Goal: Find specific page/section: Find specific page/section

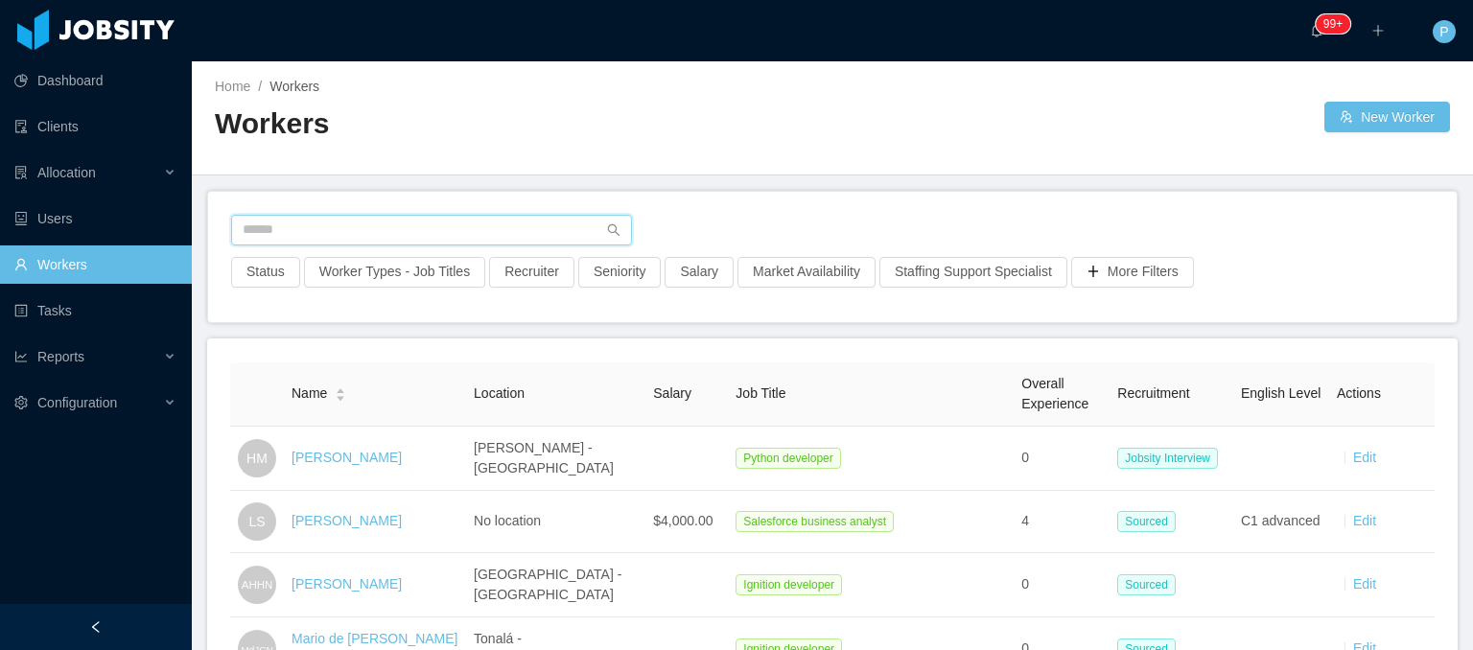
click at [487, 227] on input "text" at bounding box center [431, 230] width 401 height 31
paste input "**********"
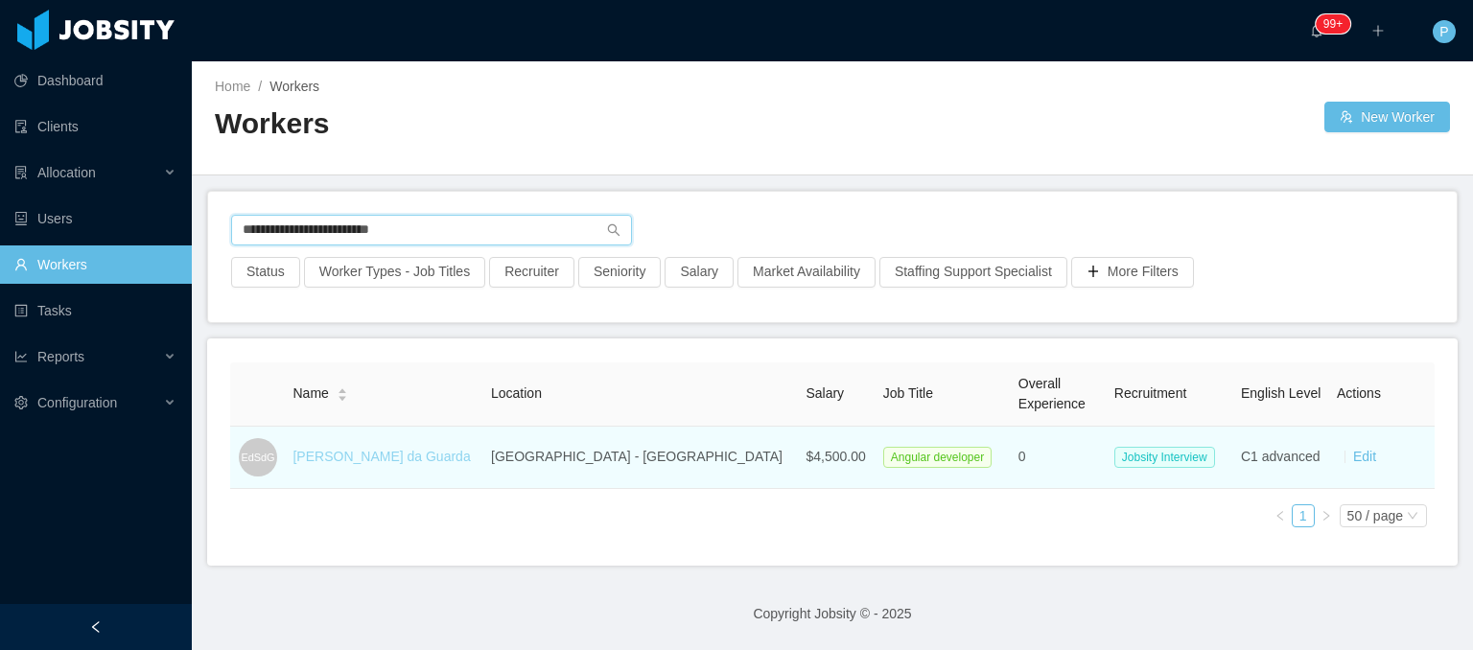
type input "**********"
click at [391, 459] on link "[PERSON_NAME] da Guarda" at bounding box center [380, 456] width 177 height 15
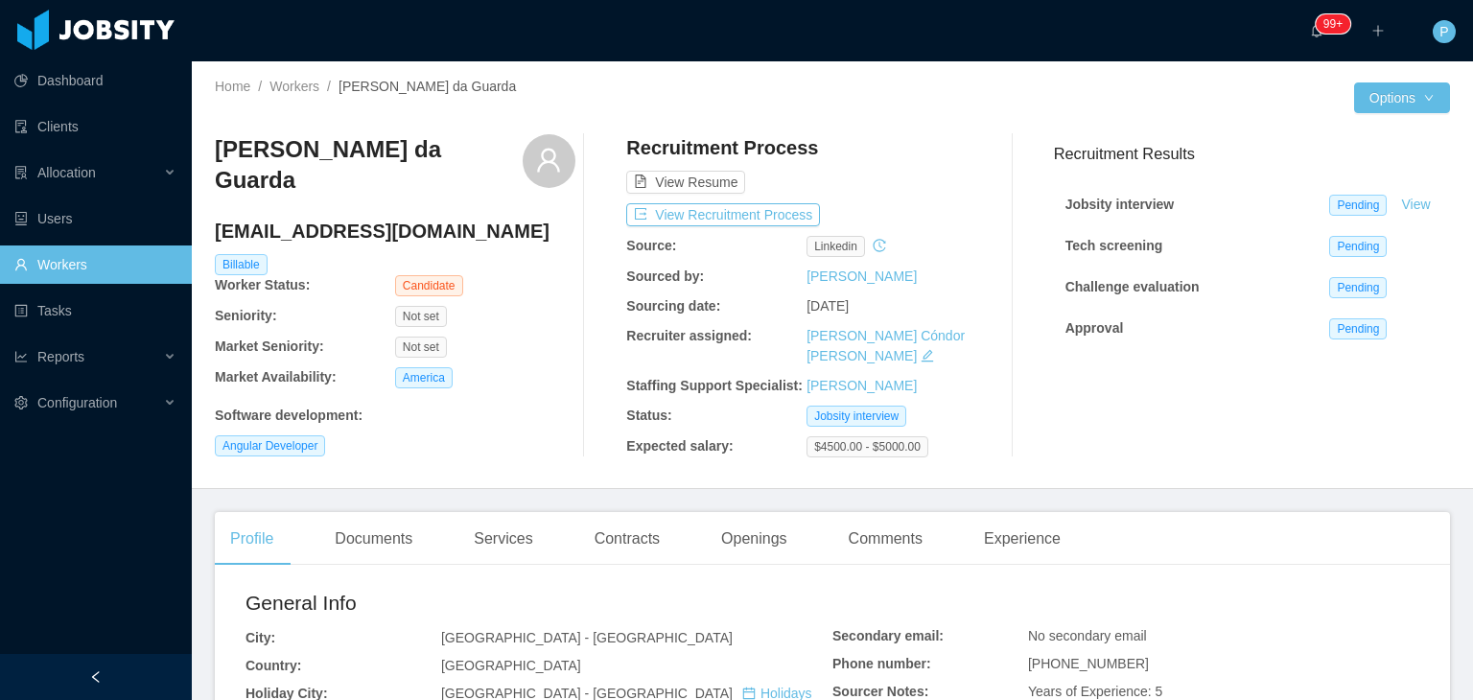
click at [533, 336] on div "Not set" at bounding box center [485, 346] width 180 height 21
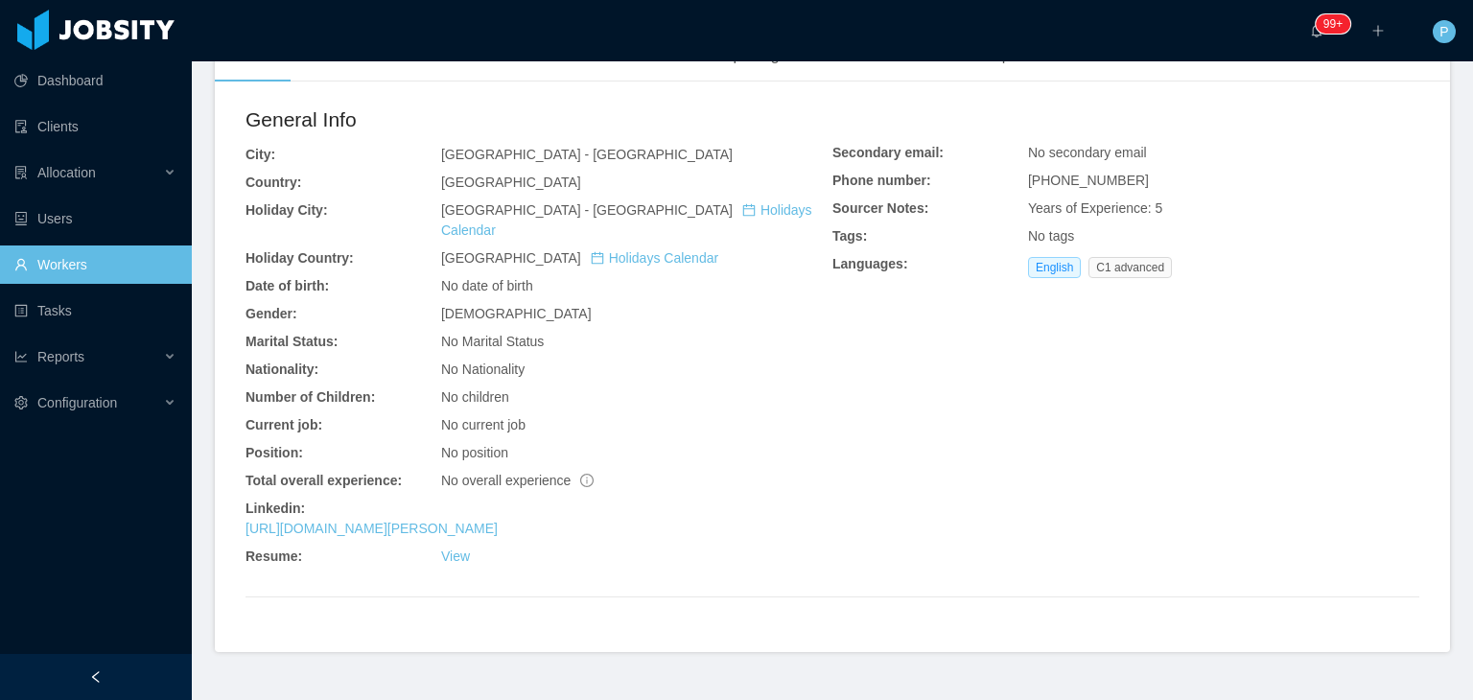
scroll to position [485, 0]
click at [460, 519] on link "https://www.linkedin.com/in/elvis-da-guarda" at bounding box center [371, 526] width 252 height 15
click at [669, 64] on div "Profile Documents Services Contracts Openings Comments Experience General Info …" at bounding box center [832, 338] width 1235 height 623
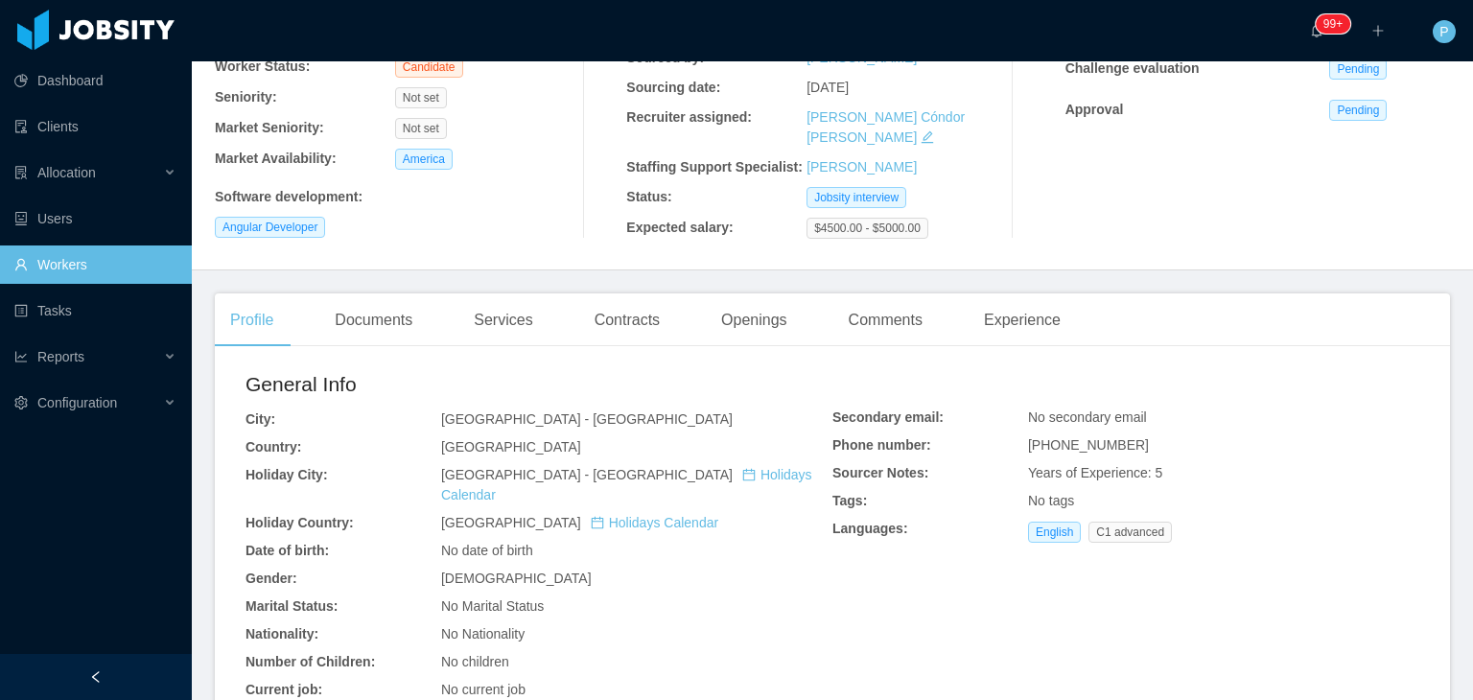
scroll to position [0, 0]
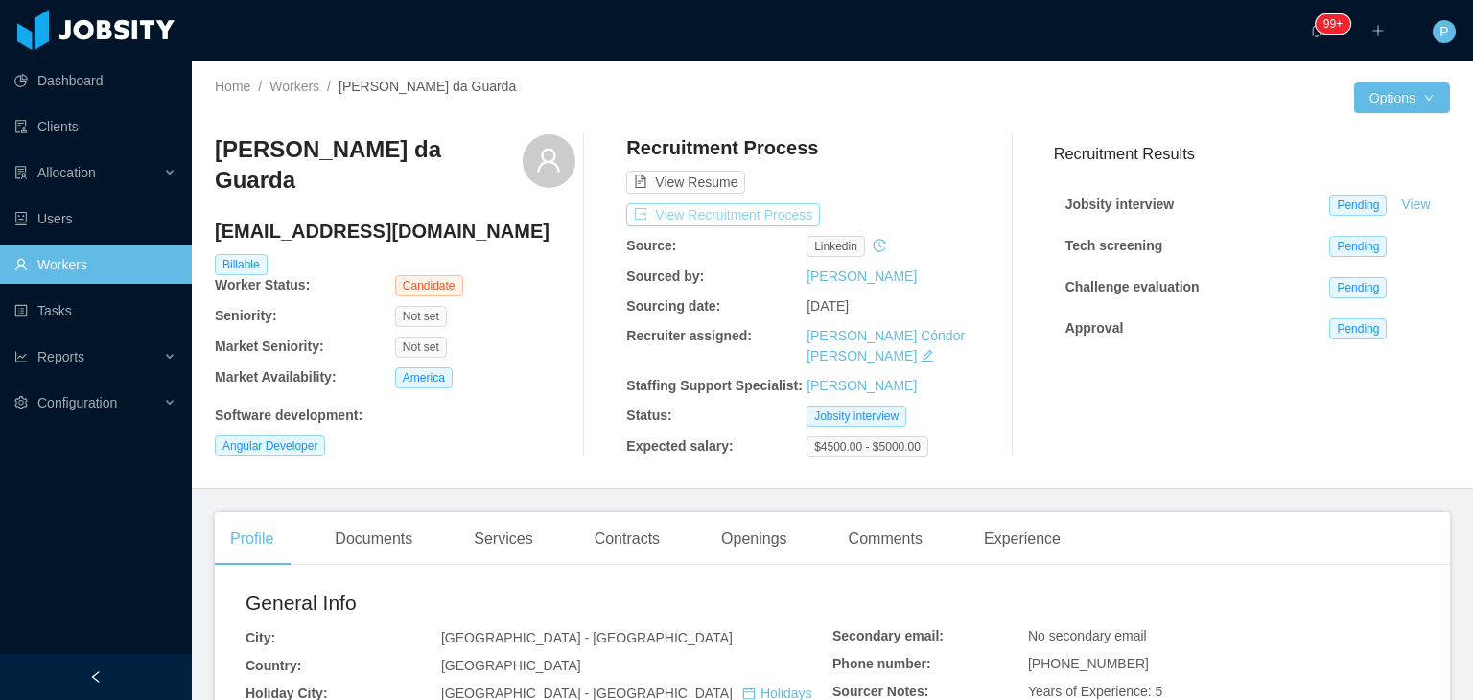
click at [703, 213] on button "View Recruitment Process" at bounding box center [723, 214] width 194 height 23
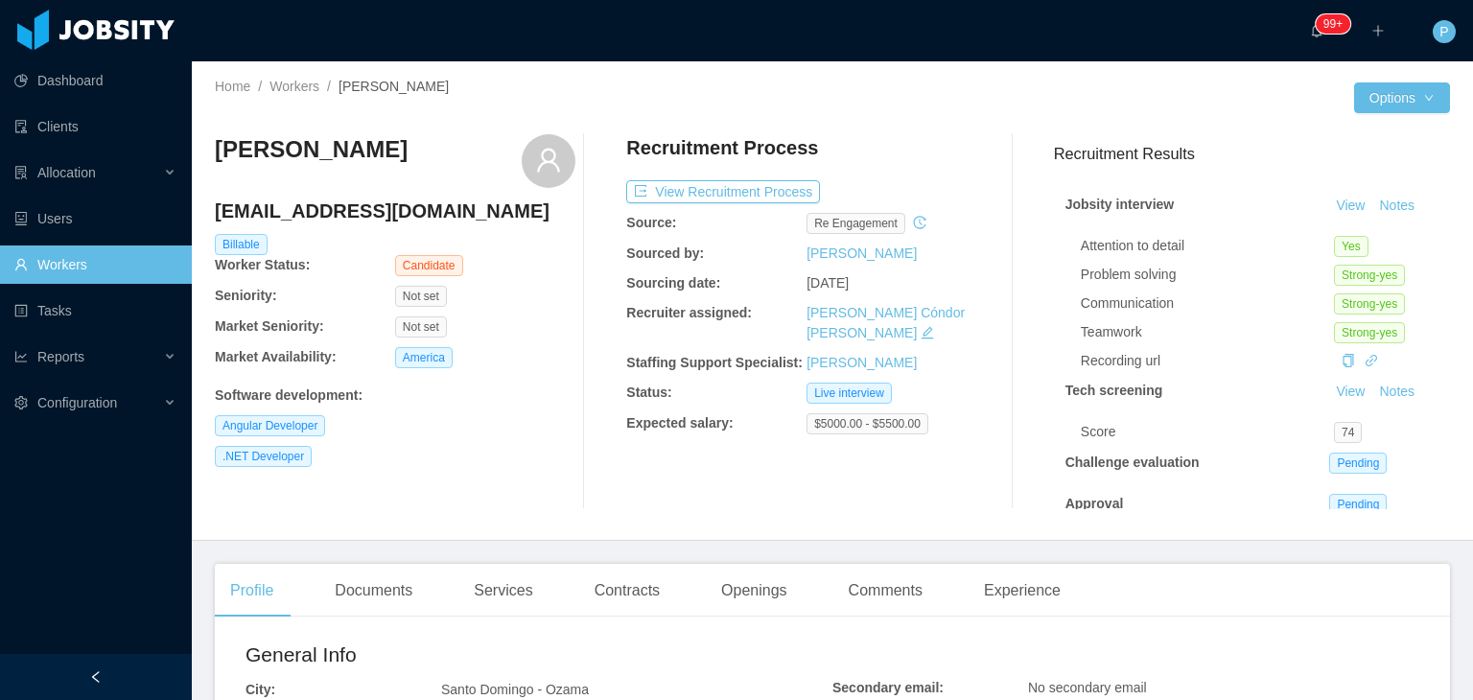
click at [479, 485] on div "[PERSON_NAME] [EMAIL_ADDRESS][DOMAIN_NAME] Billable Worker Status: Candidate Se…" at bounding box center [395, 321] width 360 height 375
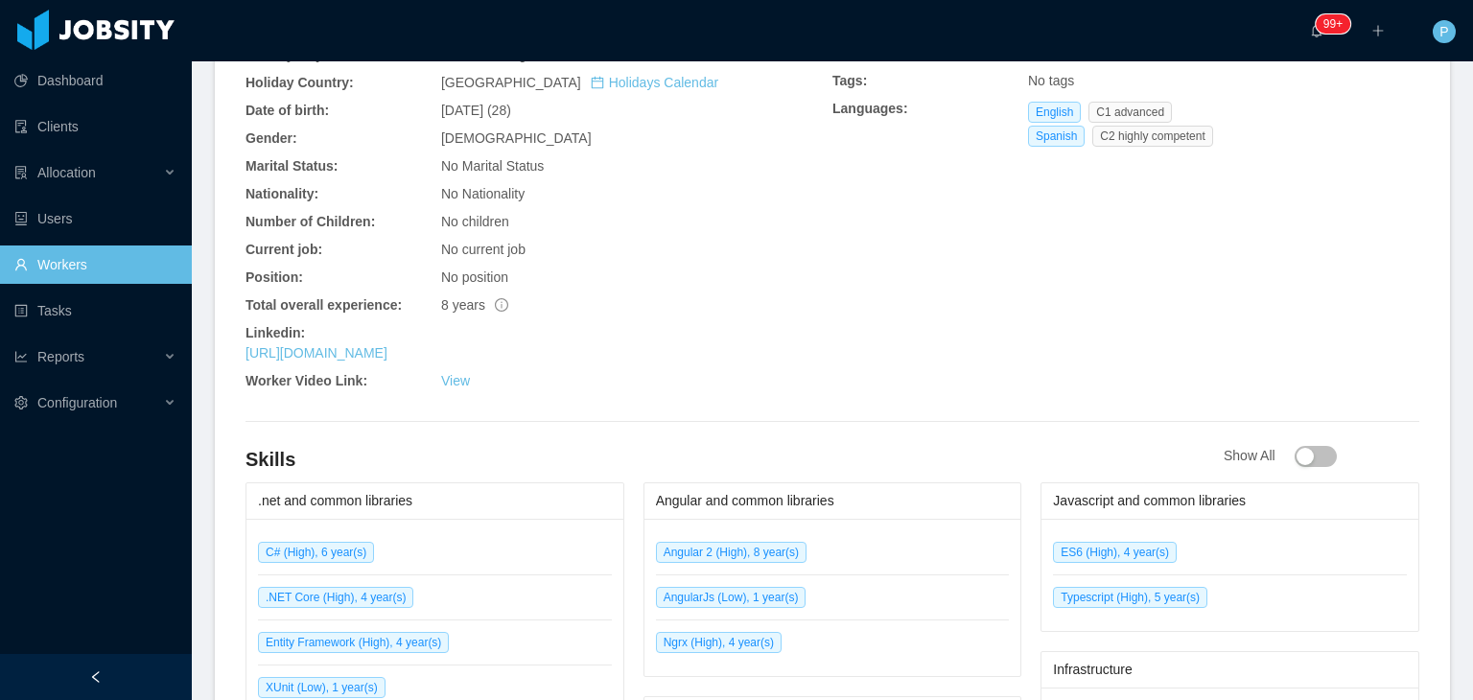
scroll to position [729, 0]
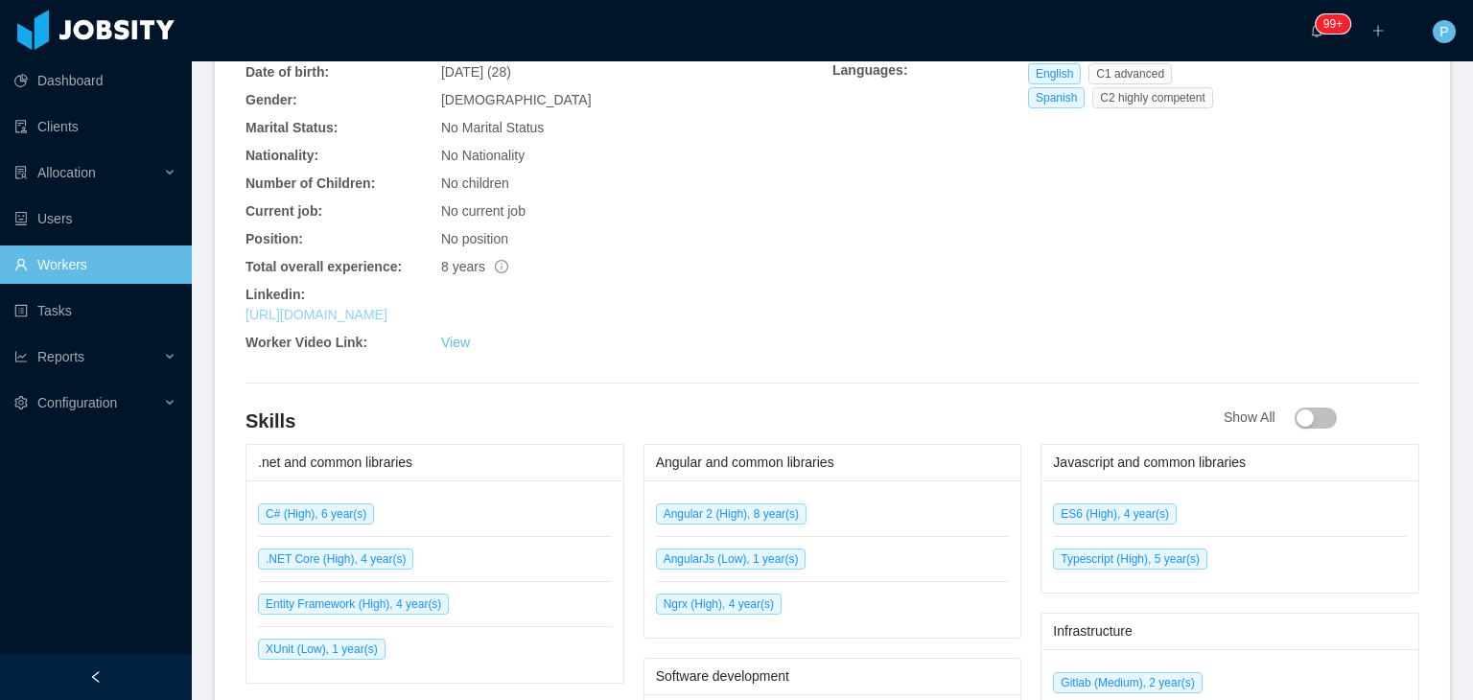
click at [387, 315] on link "[URL][DOMAIN_NAME]" at bounding box center [316, 314] width 142 height 15
